Goal: Task Accomplishment & Management: Use online tool/utility

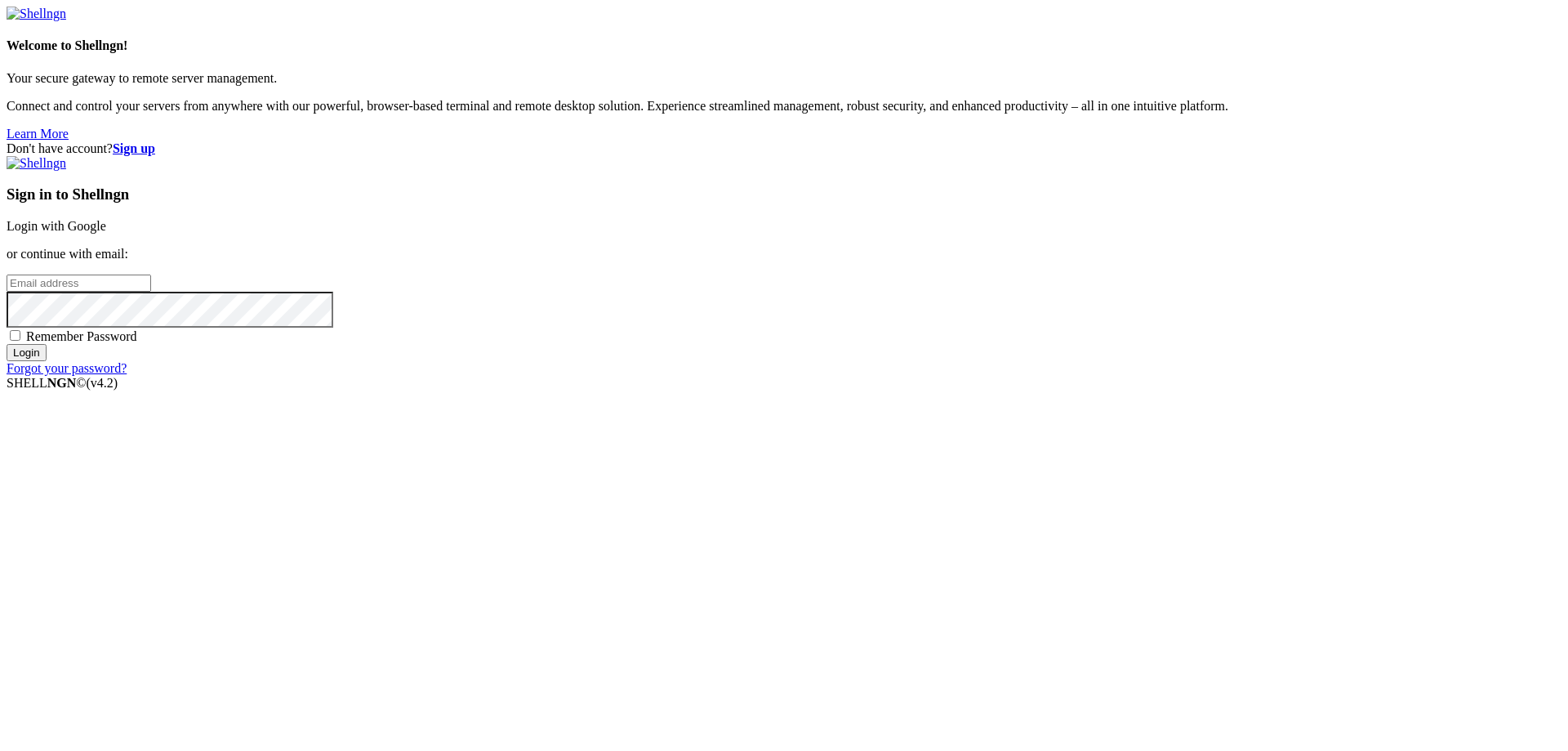
type input "burkodegor@gmail.com"
click at [47, 361] on input "Login" at bounding box center [26, 353] width 40 height 17
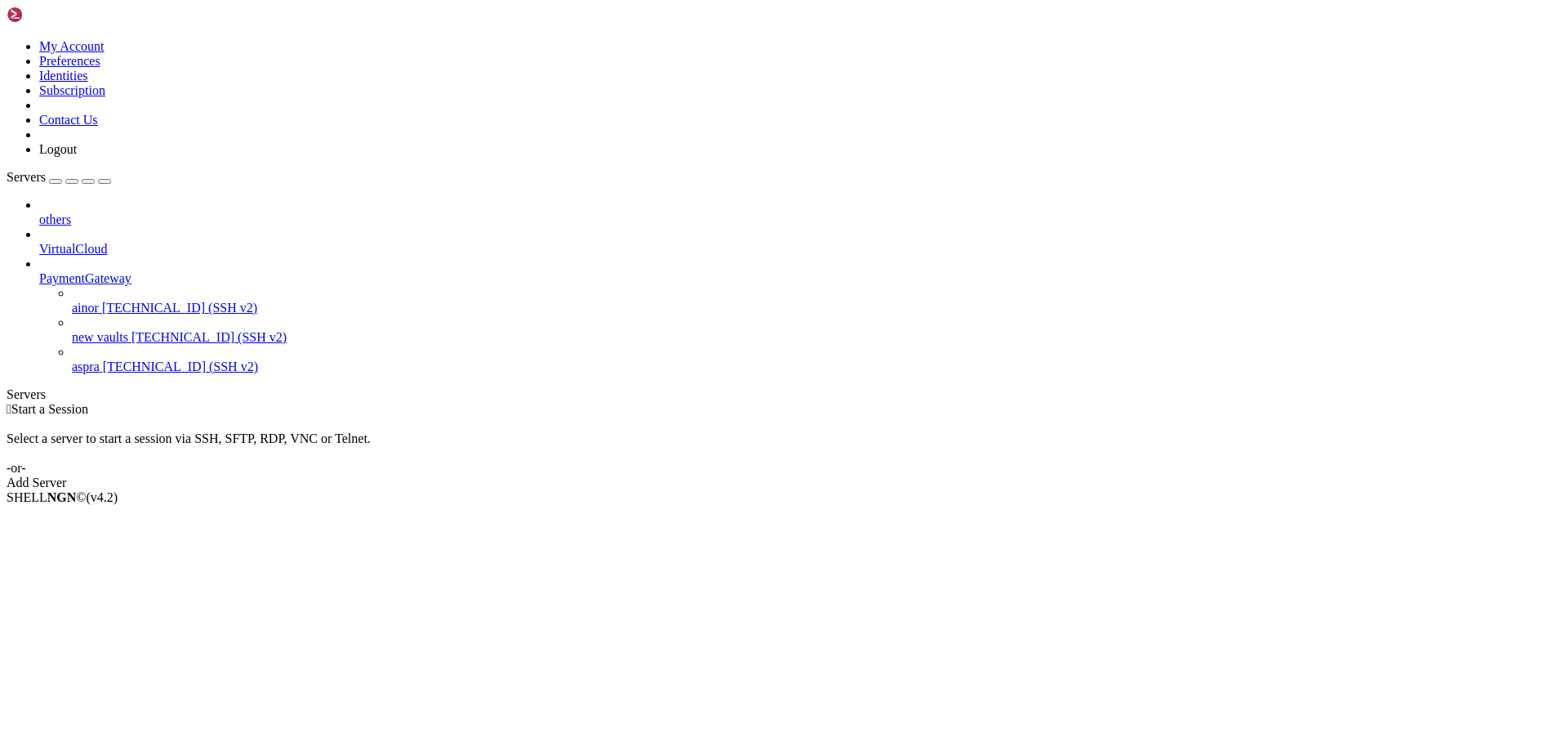
click at [72, 330] on icon at bounding box center [72, 330] width 0 height 0
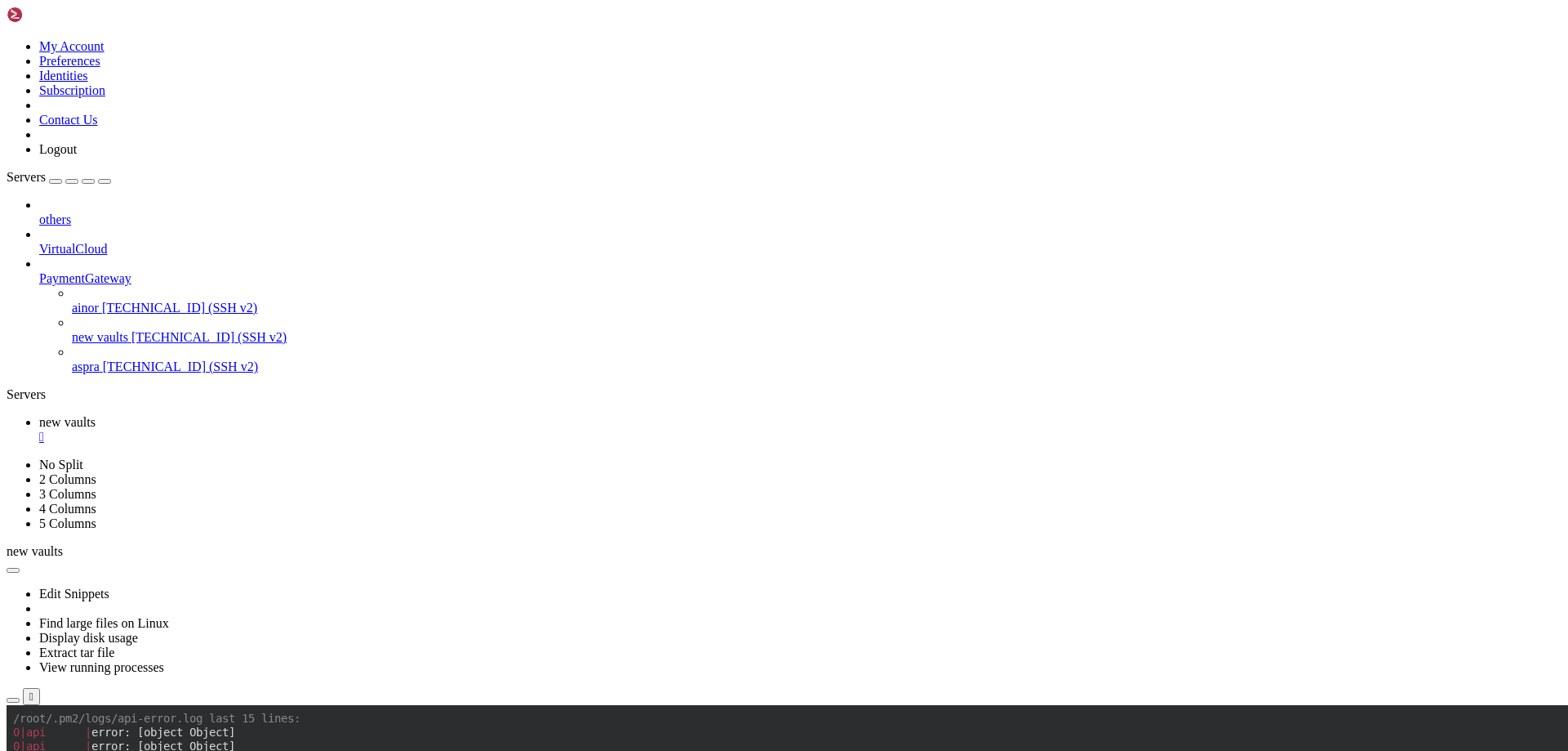
click at [145, 300] on span "[TECHNICAL_ID] (SSH v2)" at bounding box center [180, 307] width 155 height 14
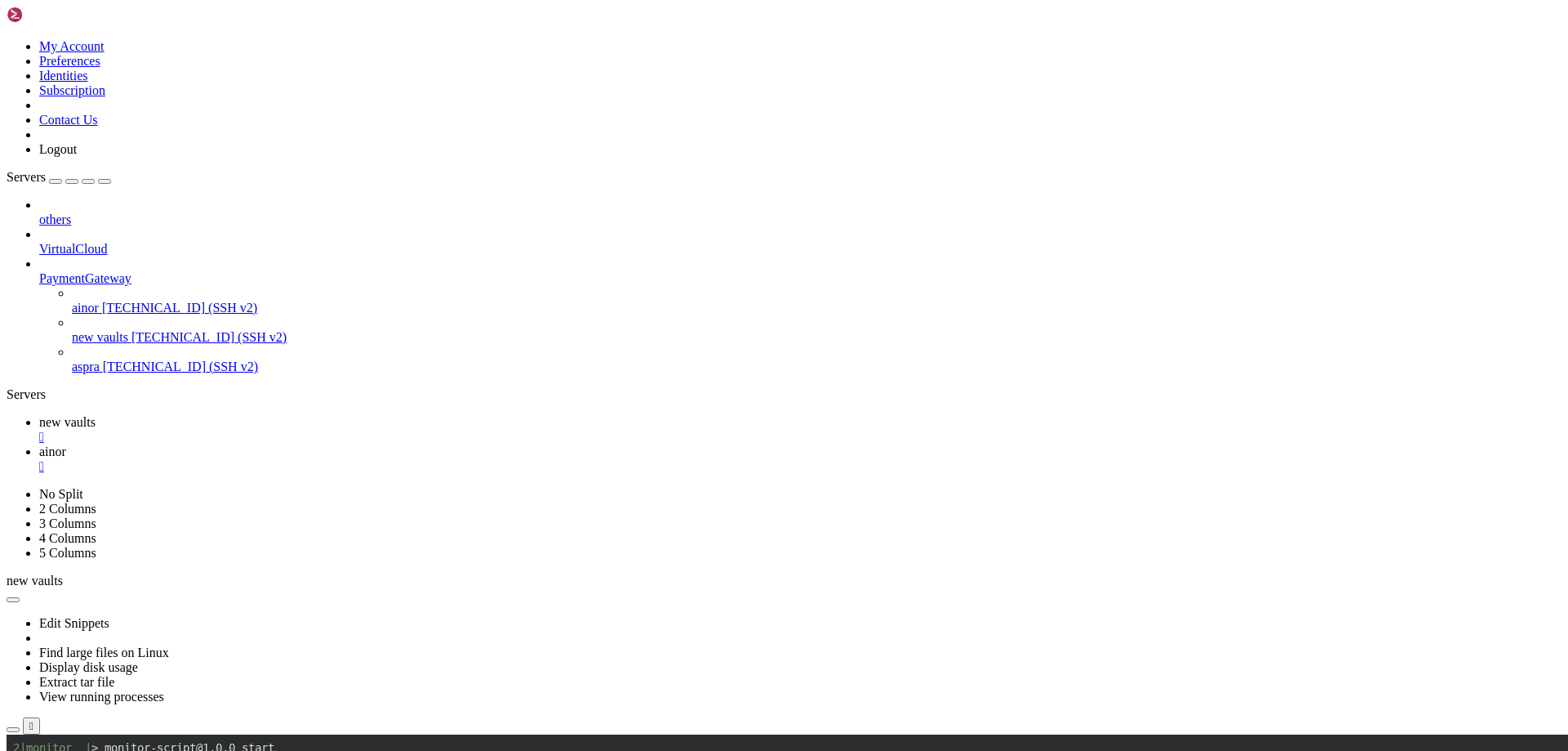
click at [95, 415] on span "new vaults" at bounding box center [67, 422] width 56 height 14
click at [66, 444] on span "ainor" at bounding box center [52, 451] width 27 height 14
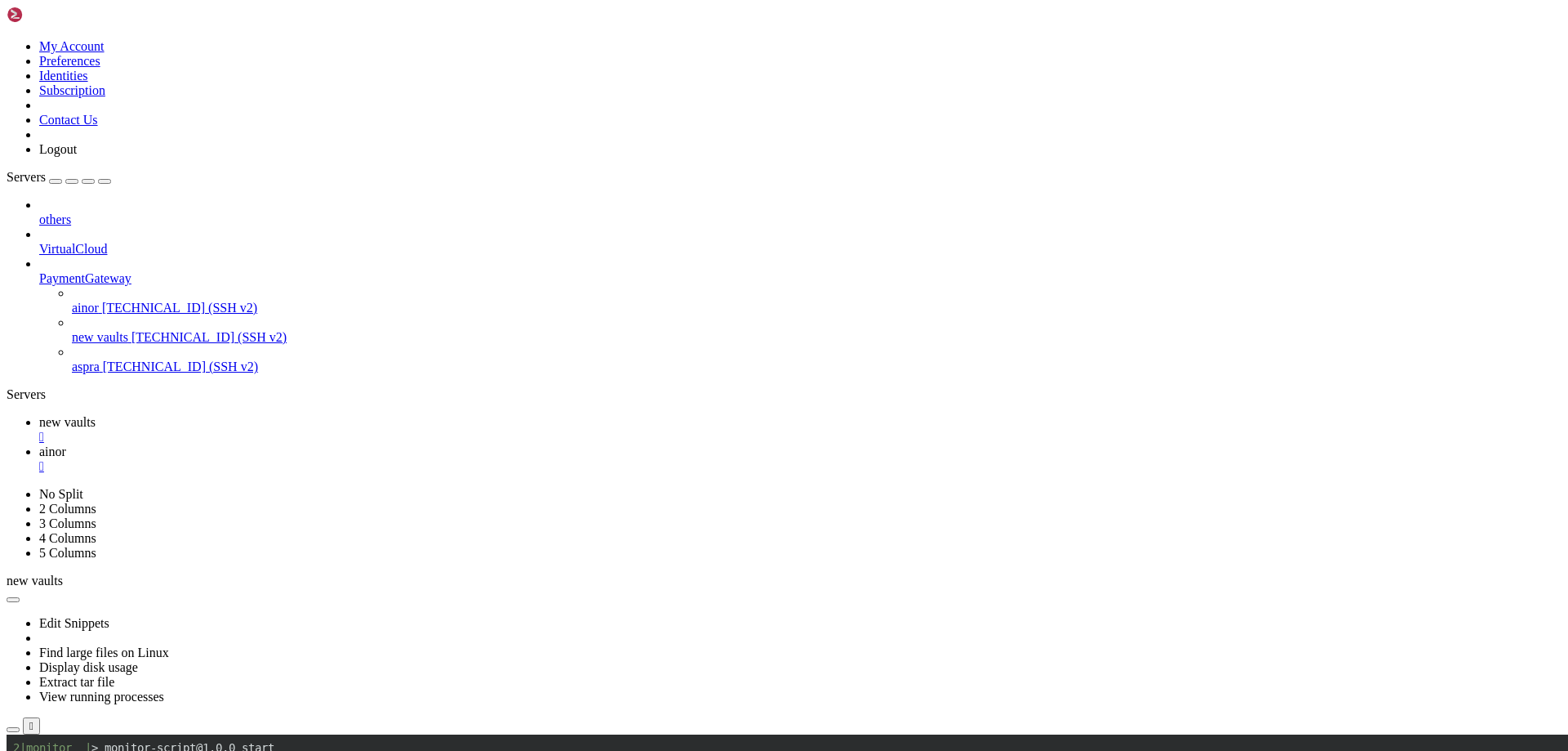
click at [236, 415] on link "new vaults " at bounding box center [800, 429] width 1522 height 29
click at [384, 459] on div "" at bounding box center [800, 467] width 1522 height 15
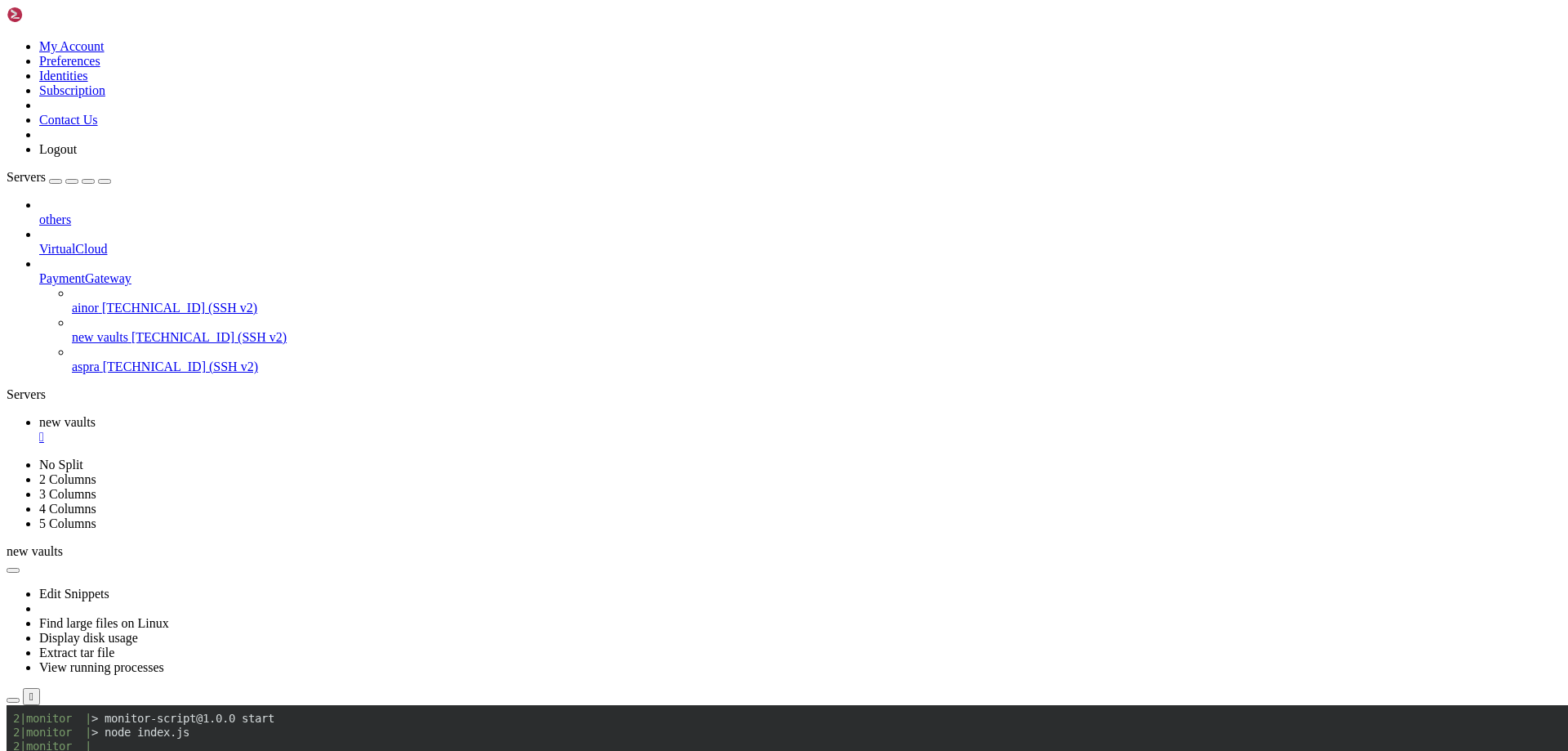
click at [299, 429] on div "" at bounding box center [800, 437] width 1522 height 15
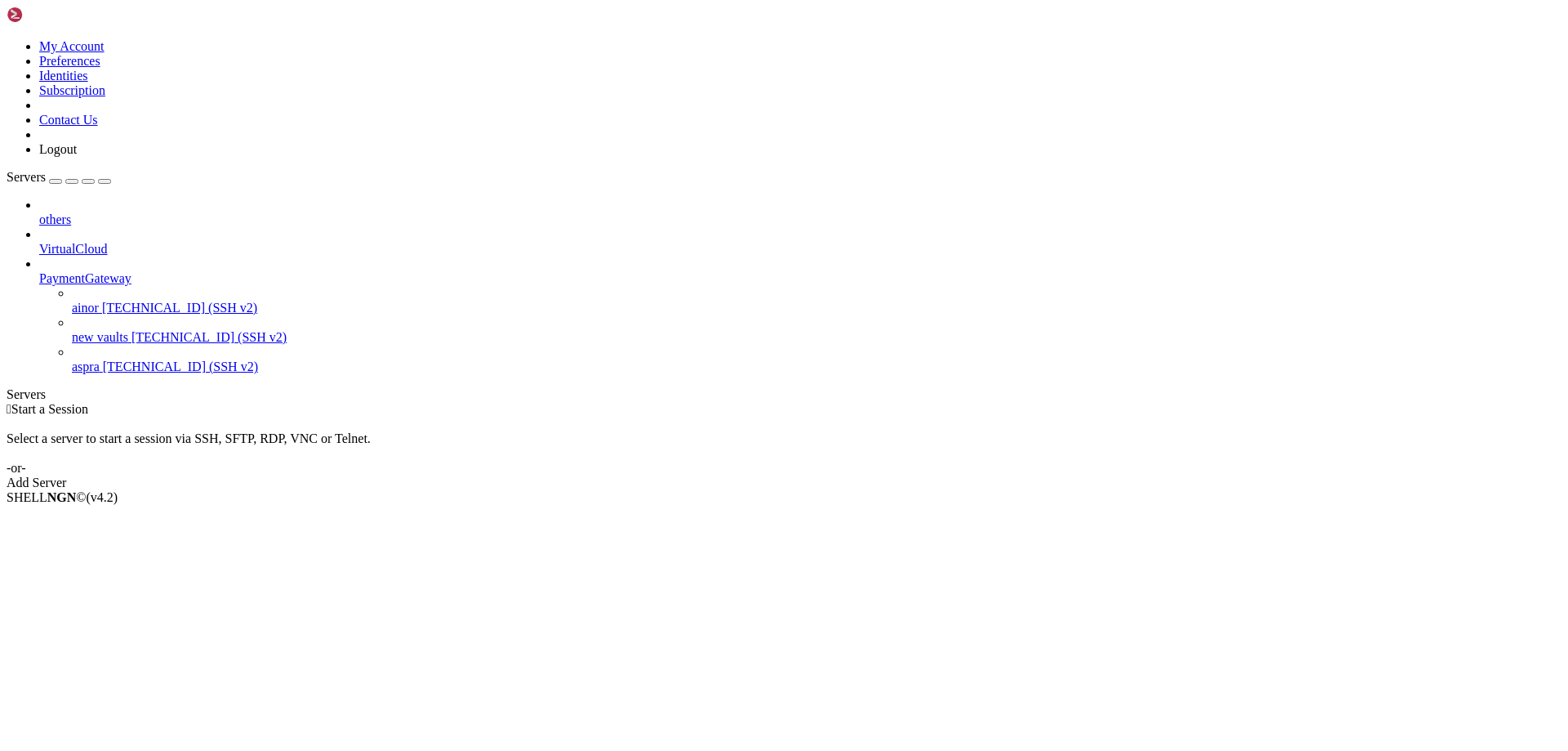
click at [84, 300] on span "ainor" at bounding box center [85, 307] width 27 height 14
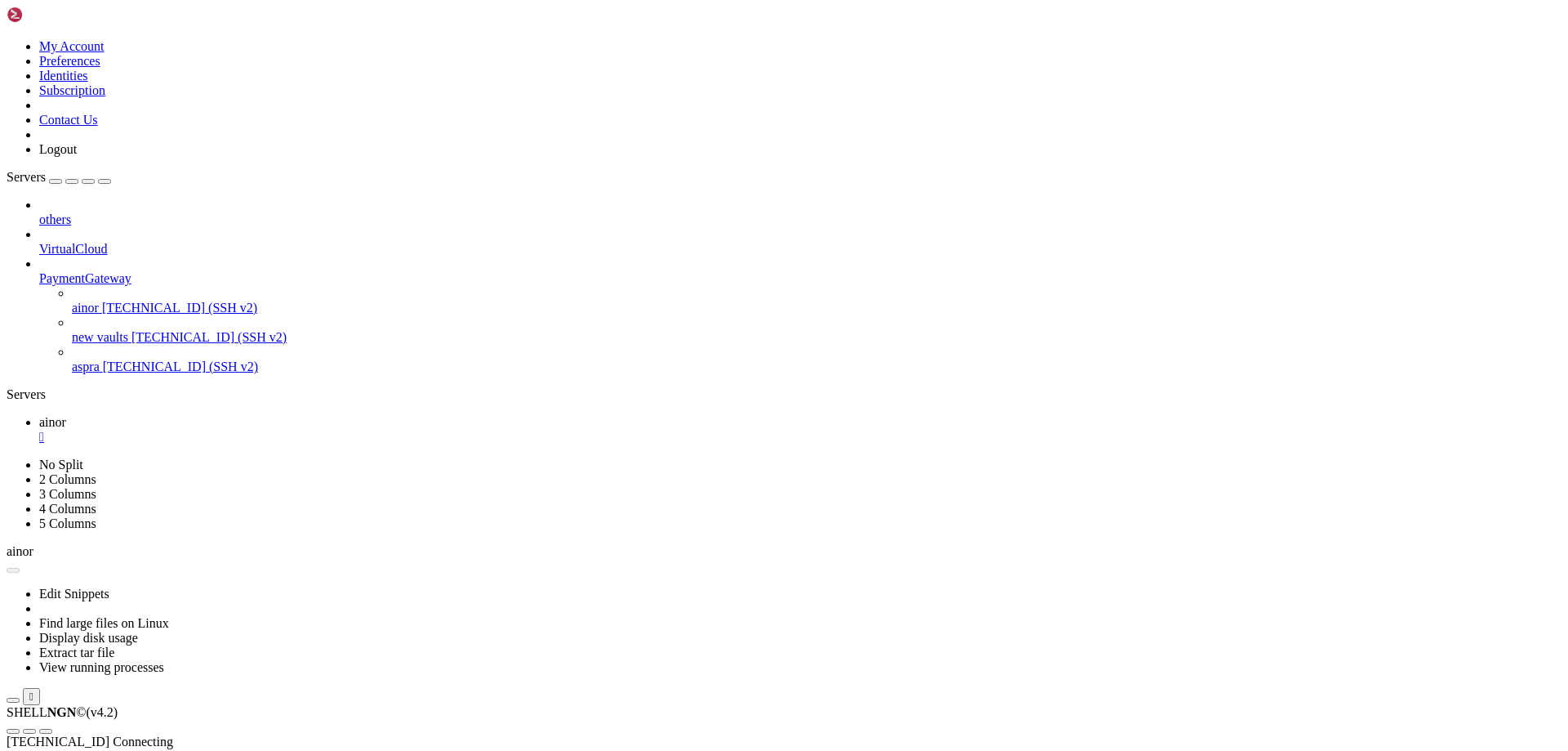
click at [103, 359] on span "[TECHNICAL_ID] (SSH v2)" at bounding box center [180, 366] width 155 height 14
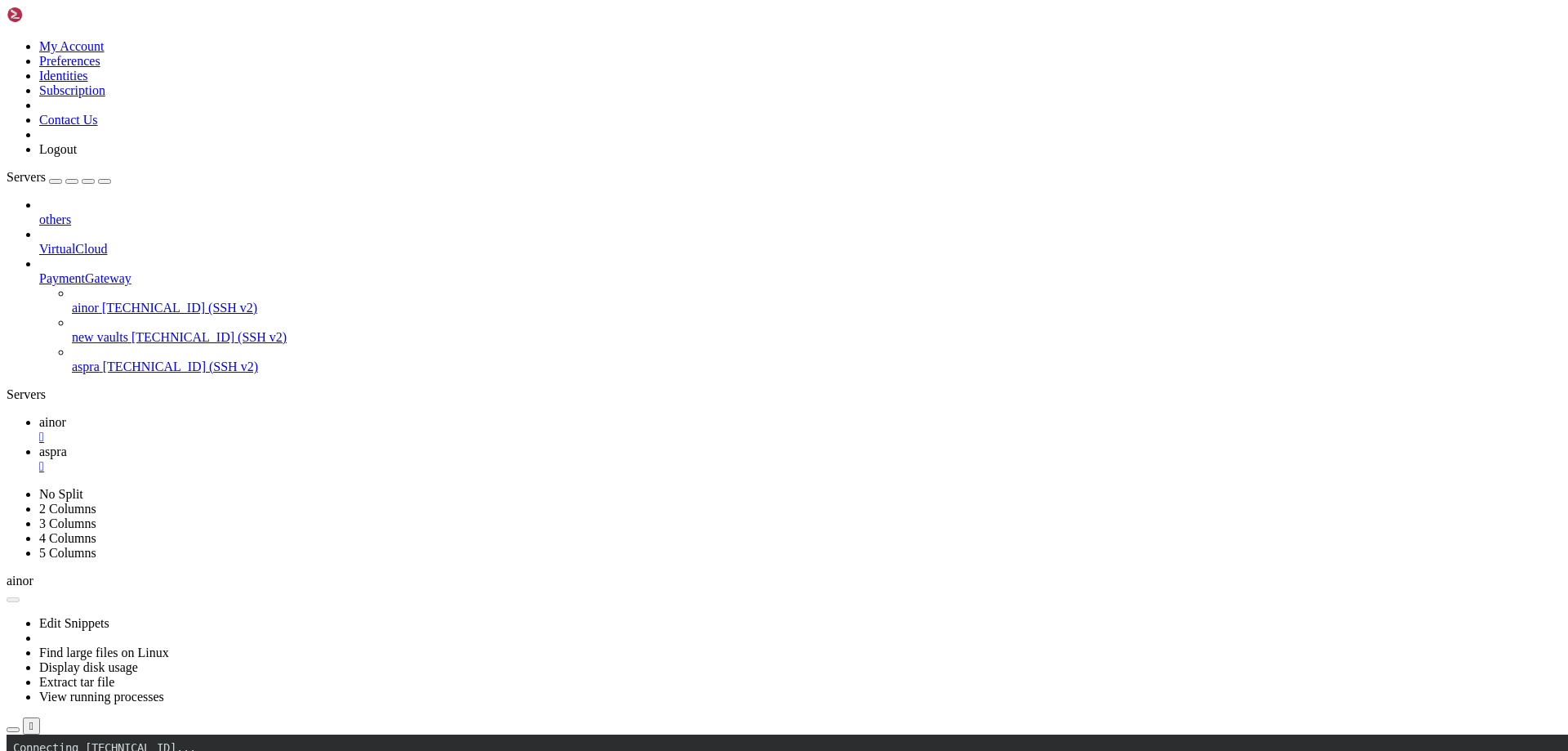
click at [39, 415] on icon at bounding box center [39, 422] width 0 height 14
click at [324, 444] on link "aspra " at bounding box center [800, 458] width 1522 height 29
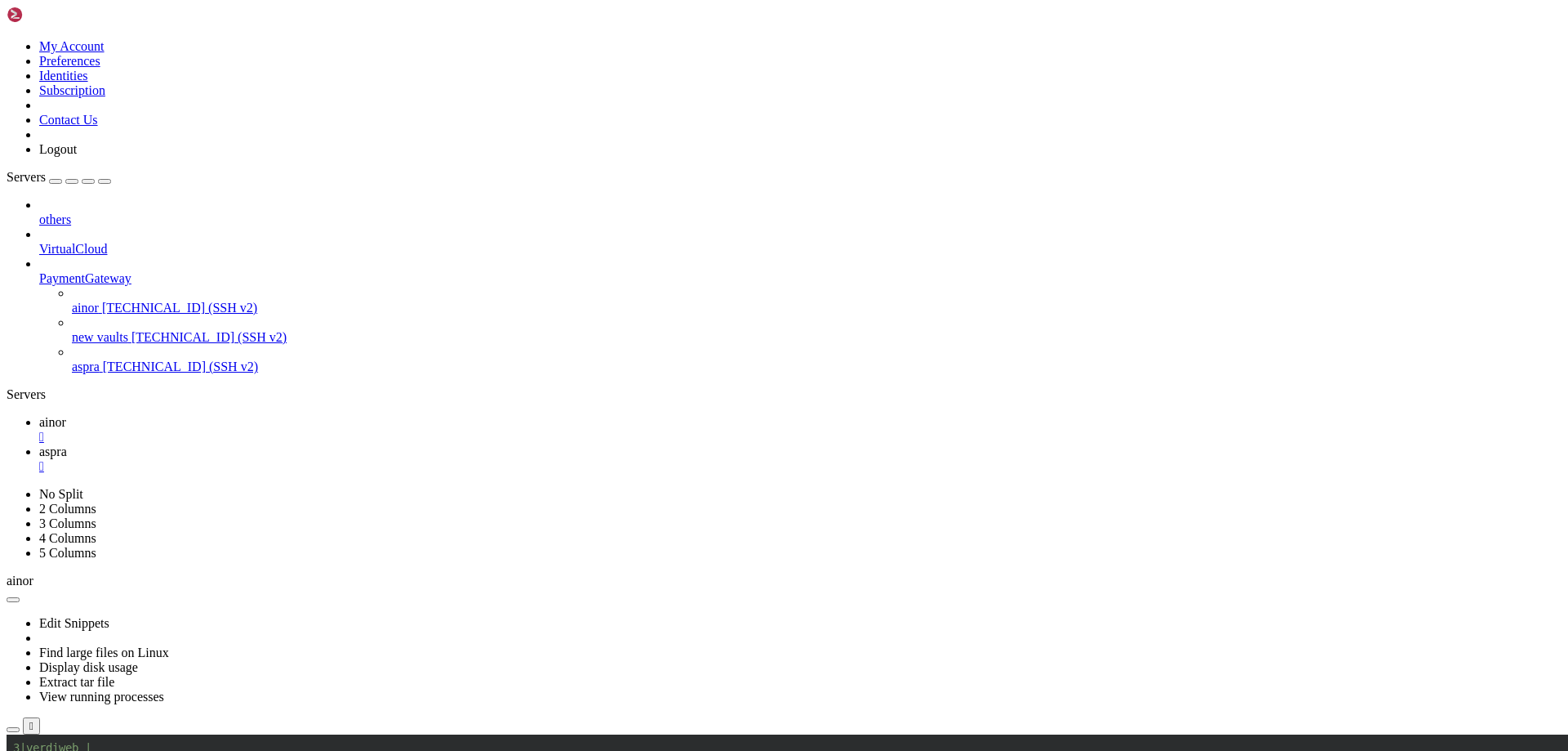
click at [67, 444] on span "aspra" at bounding box center [53, 451] width 28 height 14
click at [365, 459] on div "" at bounding box center [800, 467] width 1522 height 15
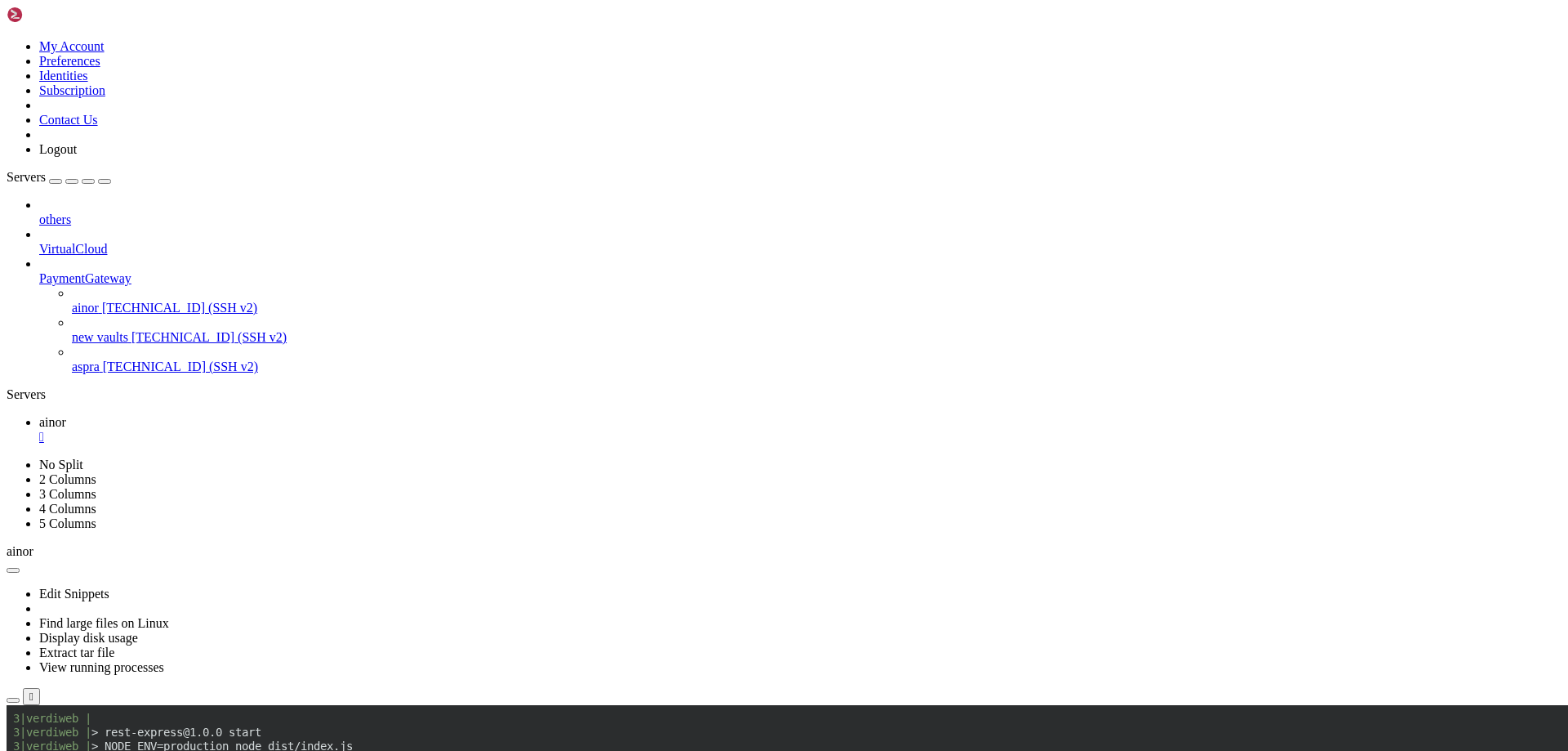
drag, startPoint x: 363, startPoint y: 14, endPoint x: 308, endPoint y: 20, distance: 55.3
click at [363, 415] on ul "ainor " at bounding box center [784, 429] width 1555 height 29
click at [268, 429] on div "" at bounding box center [800, 437] width 1522 height 15
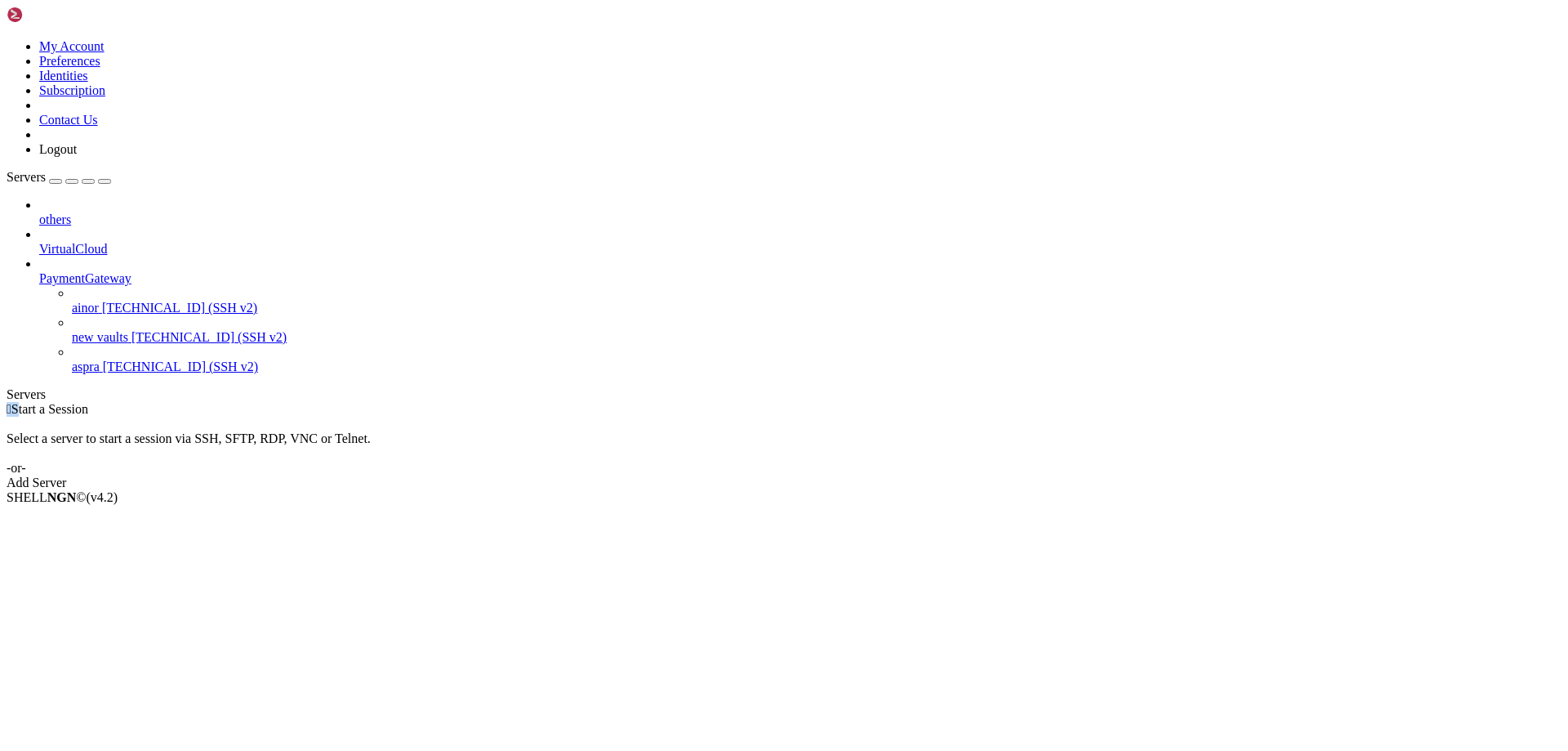
click at [268, 402] on div " Start a Session Select a server to start a session via SSH, SFTP, RDP, VNC or…" at bounding box center [784, 446] width 1555 height 88
click at [72, 330] on link "new vaults [TECHNICAL_ID] (SSH v2)" at bounding box center [816, 338] width 1489 height 15
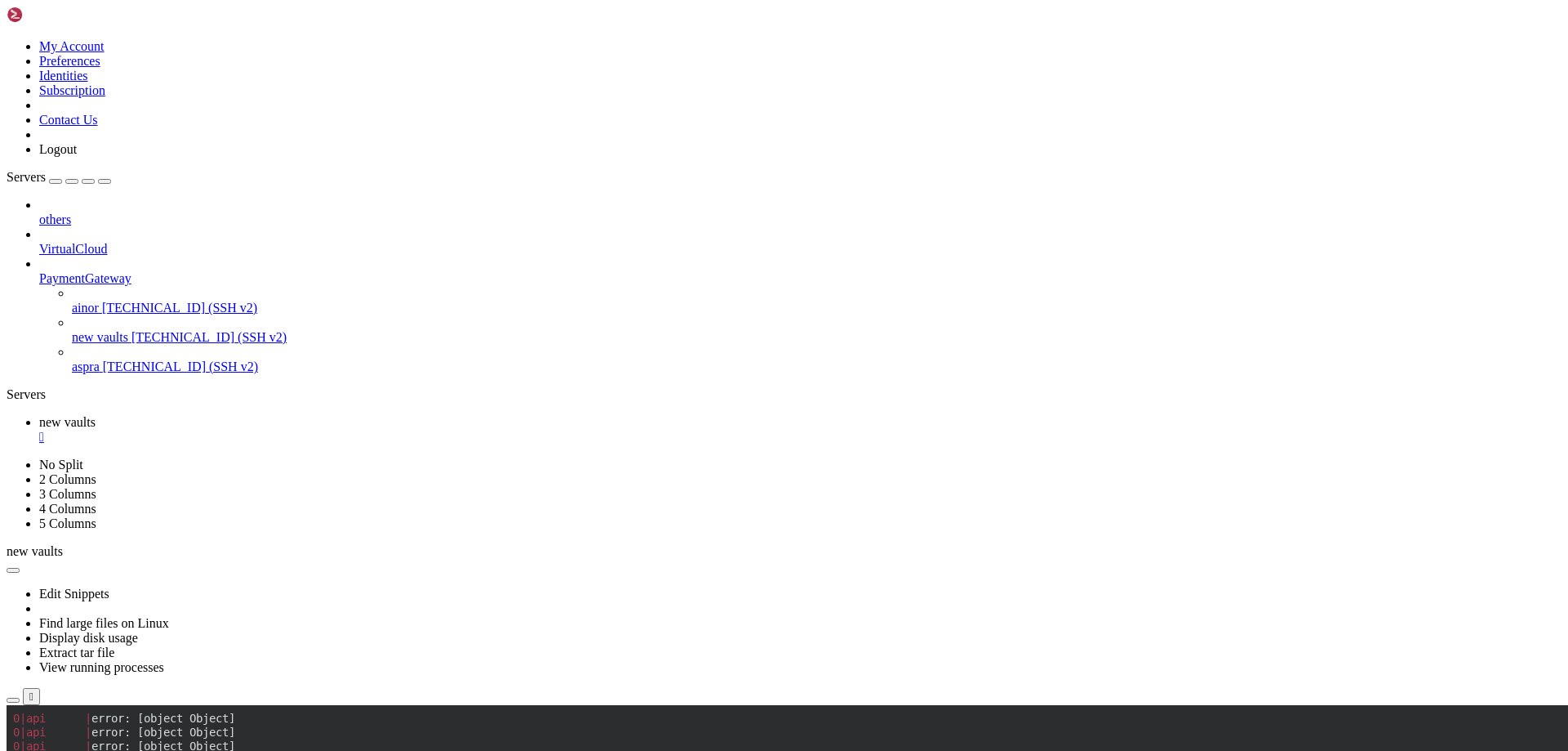
drag, startPoint x: 797, startPoint y: 968, endPoint x: 949, endPoint y: 1046, distance: 170.8
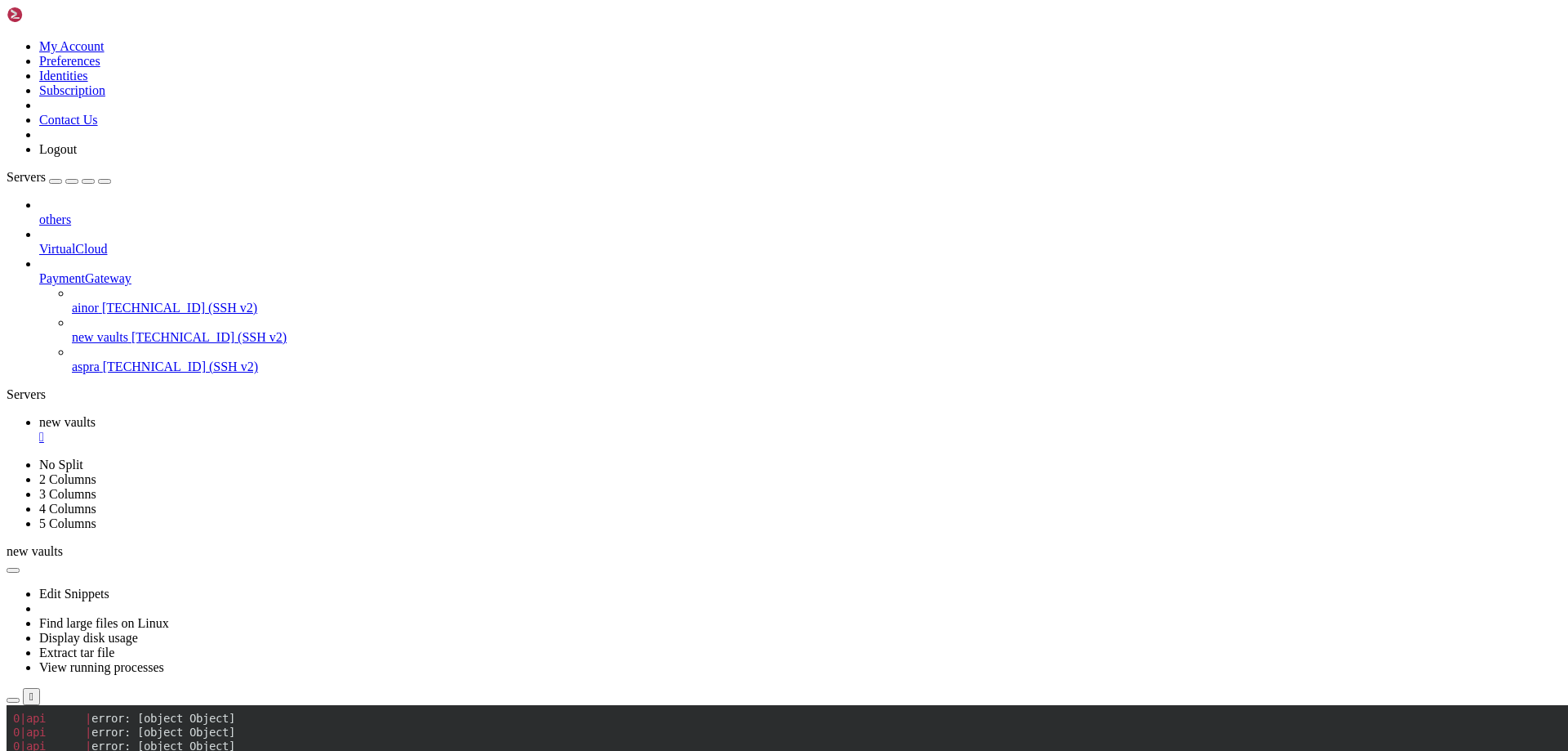
drag, startPoint x: 624, startPoint y: 1074, endPoint x: 496, endPoint y: 1023, distance: 137.8
click at [307, 429] on div "" at bounding box center [800, 437] width 1522 height 15
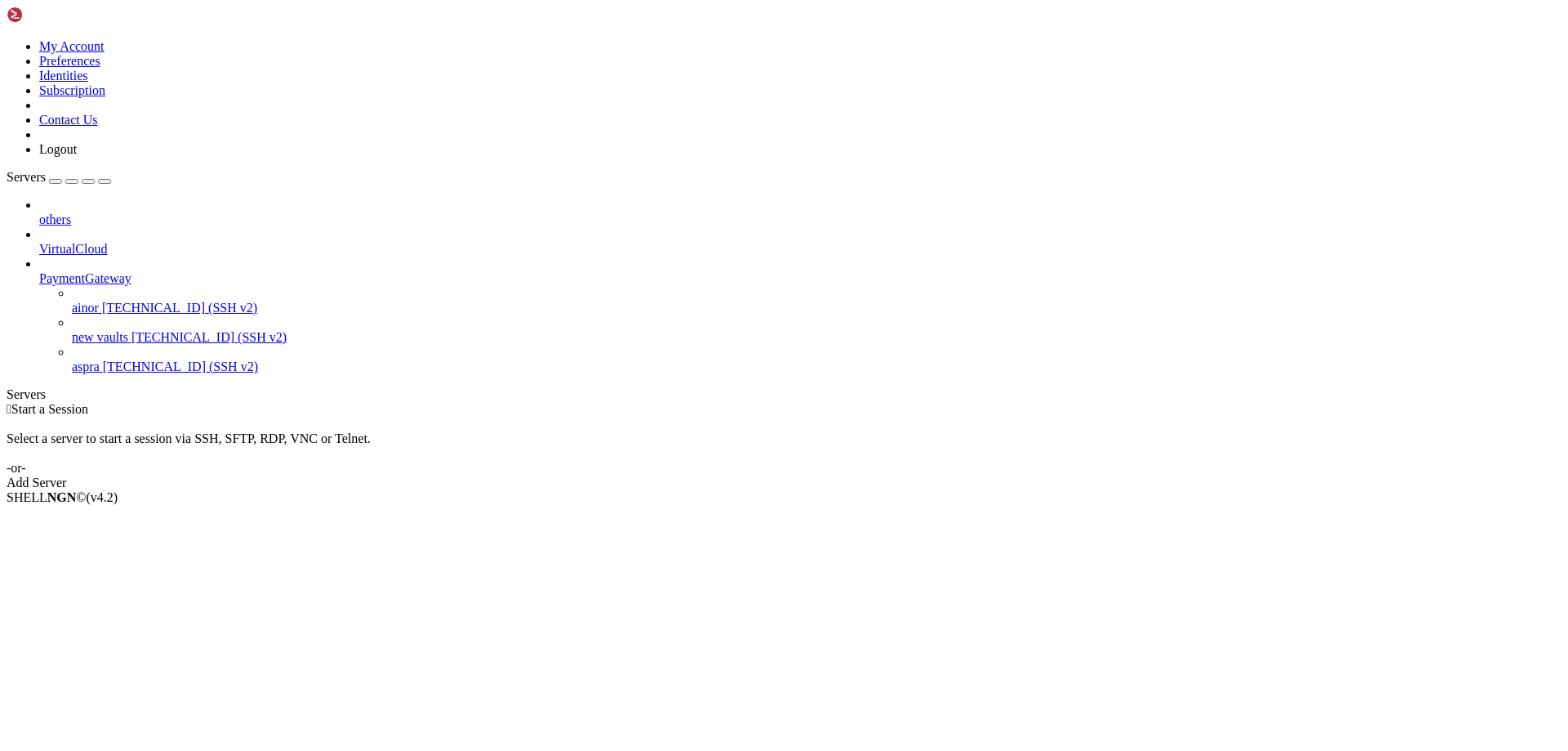
click at [100, 330] on span "new vaults" at bounding box center [100, 337] width 56 height 14
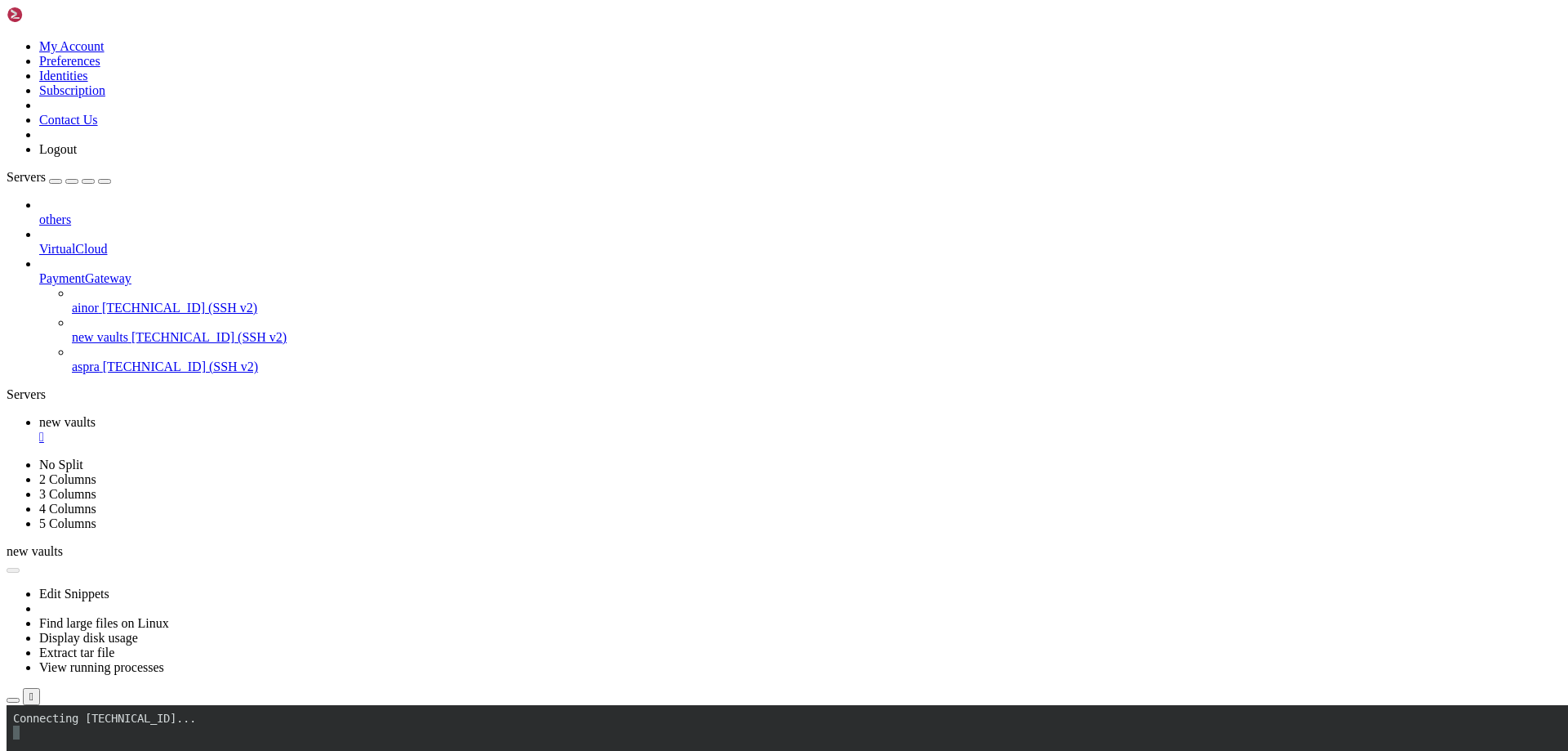
scroll to position [0, 0]
